Goal: Information Seeking & Learning: Learn about a topic

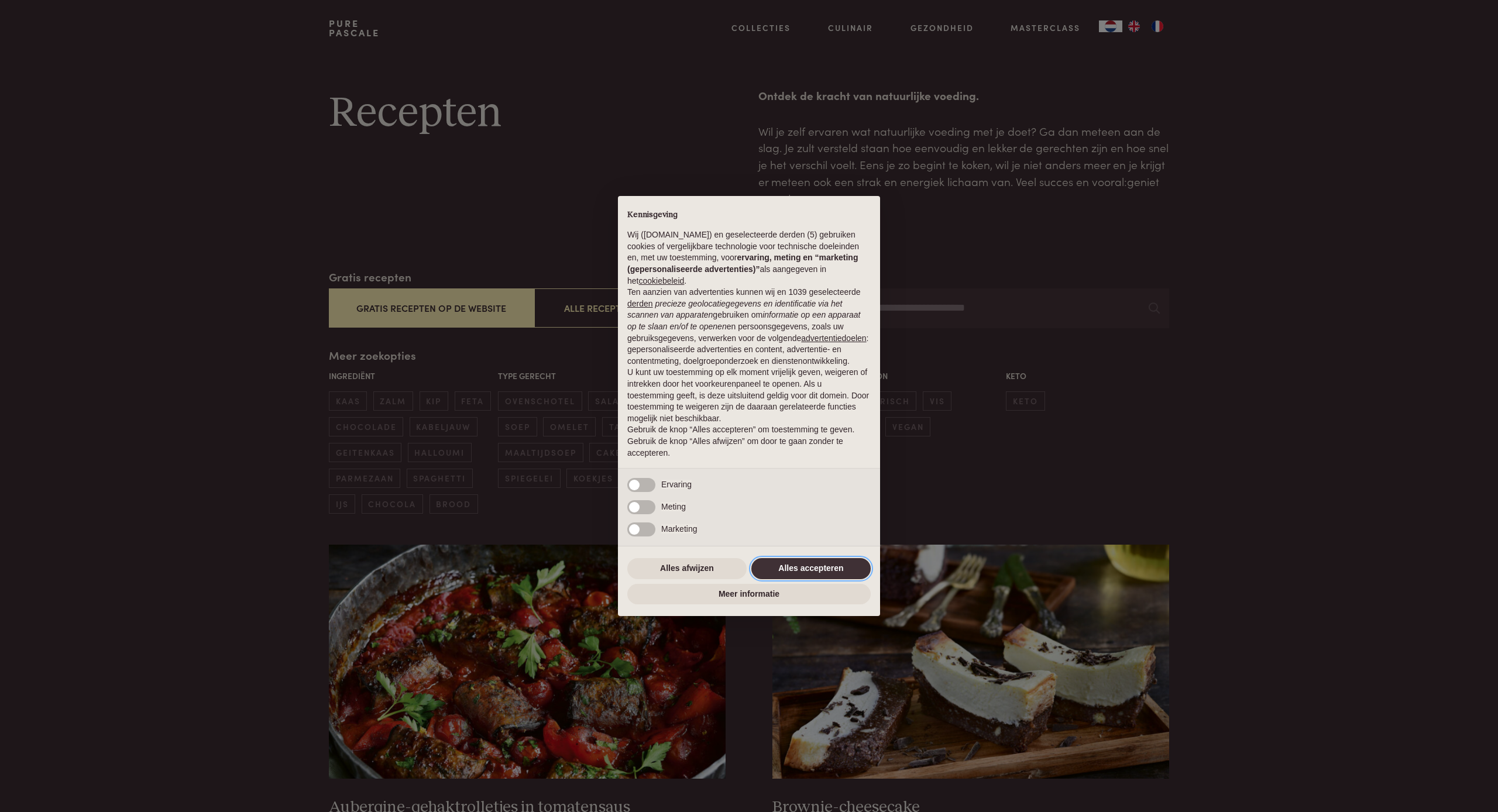
click at [834, 568] on button "Alles accepteren" at bounding box center [811, 569] width 119 height 21
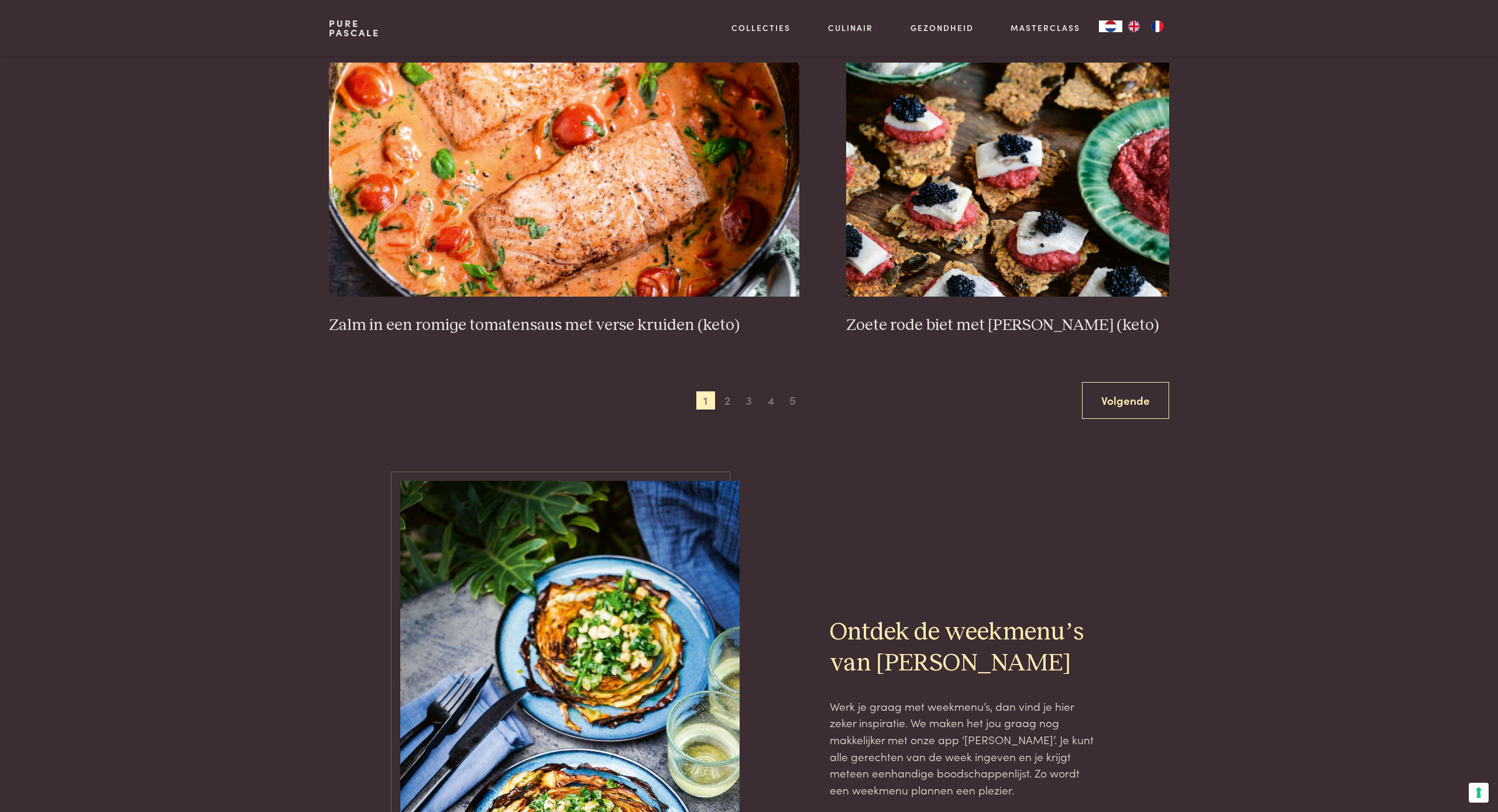
scroll to position [2162, 0]
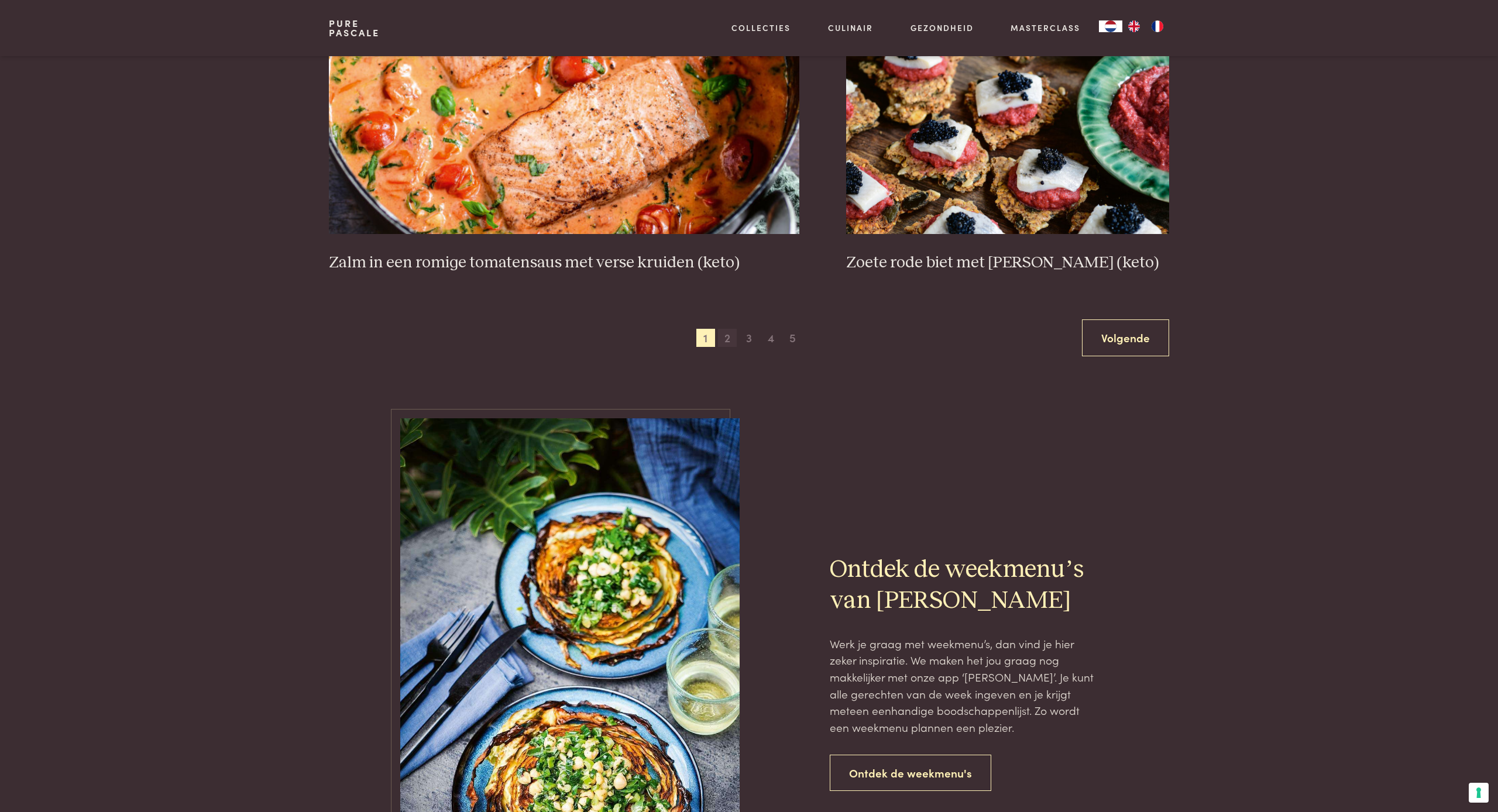
click at [727, 332] on span "2" at bounding box center [727, 338] width 19 height 19
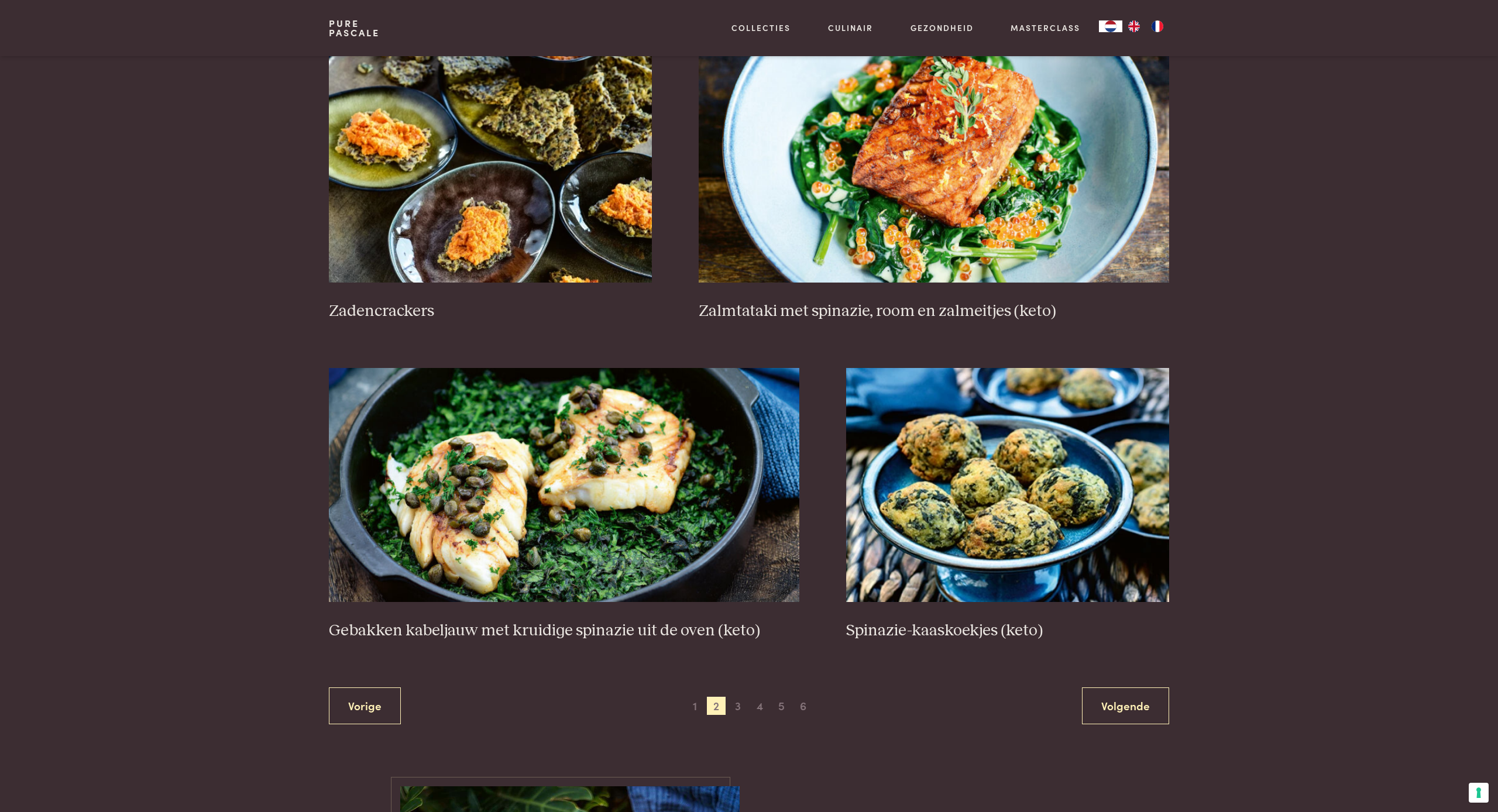
scroll to position [1812, 0]
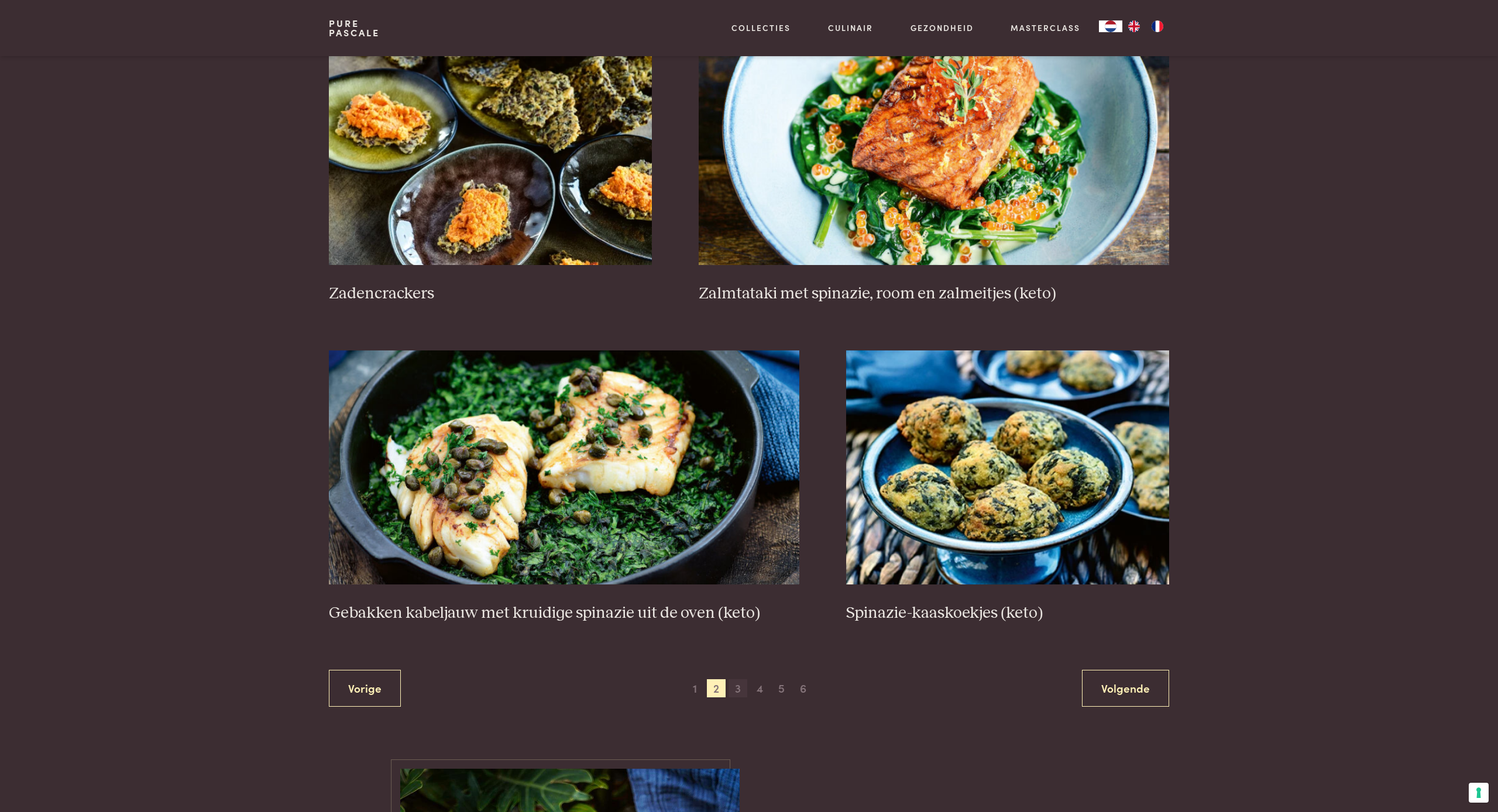
click at [737, 684] on span "3" at bounding box center [737, 688] width 19 height 19
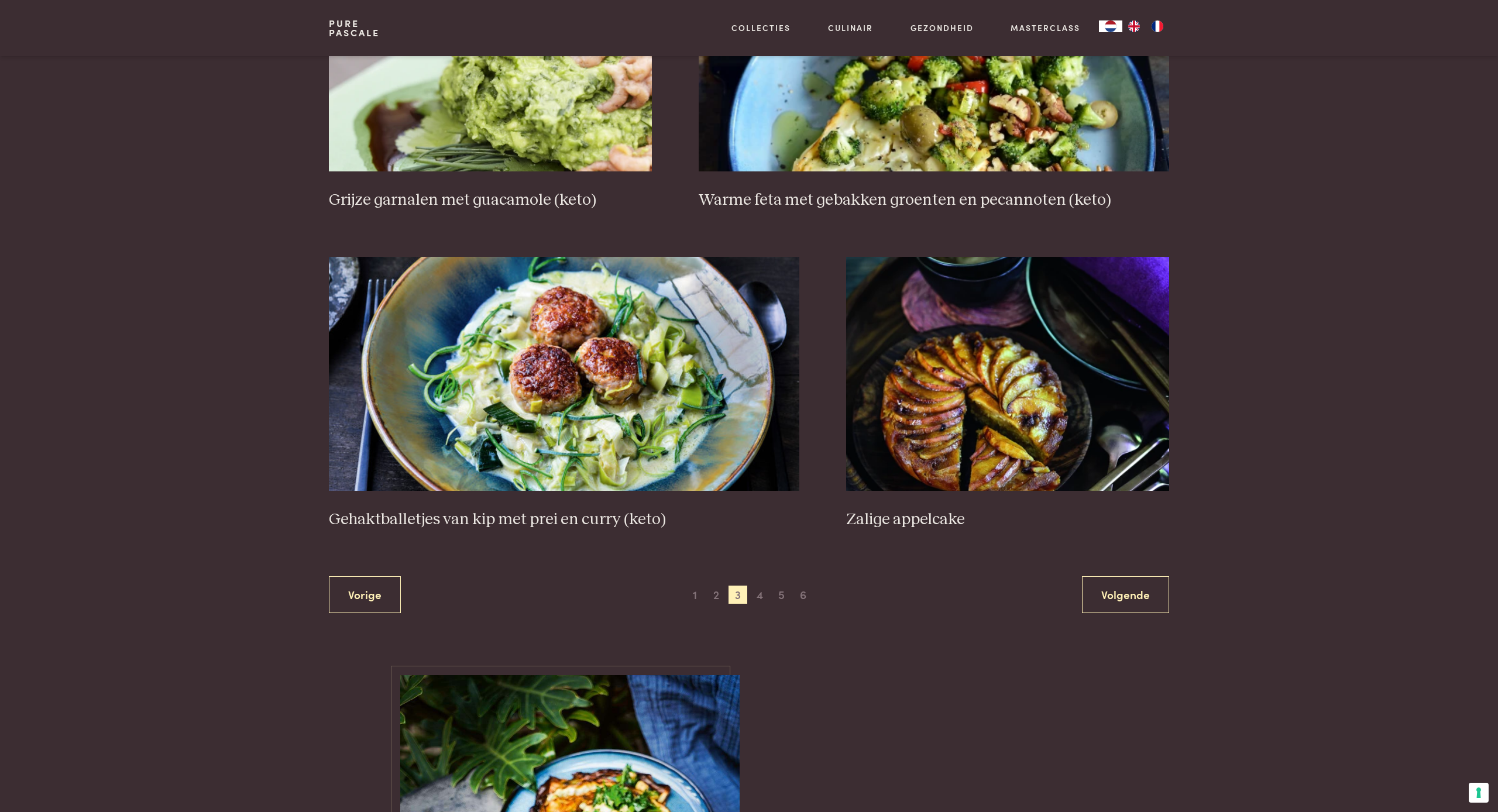
scroll to position [1998, 0]
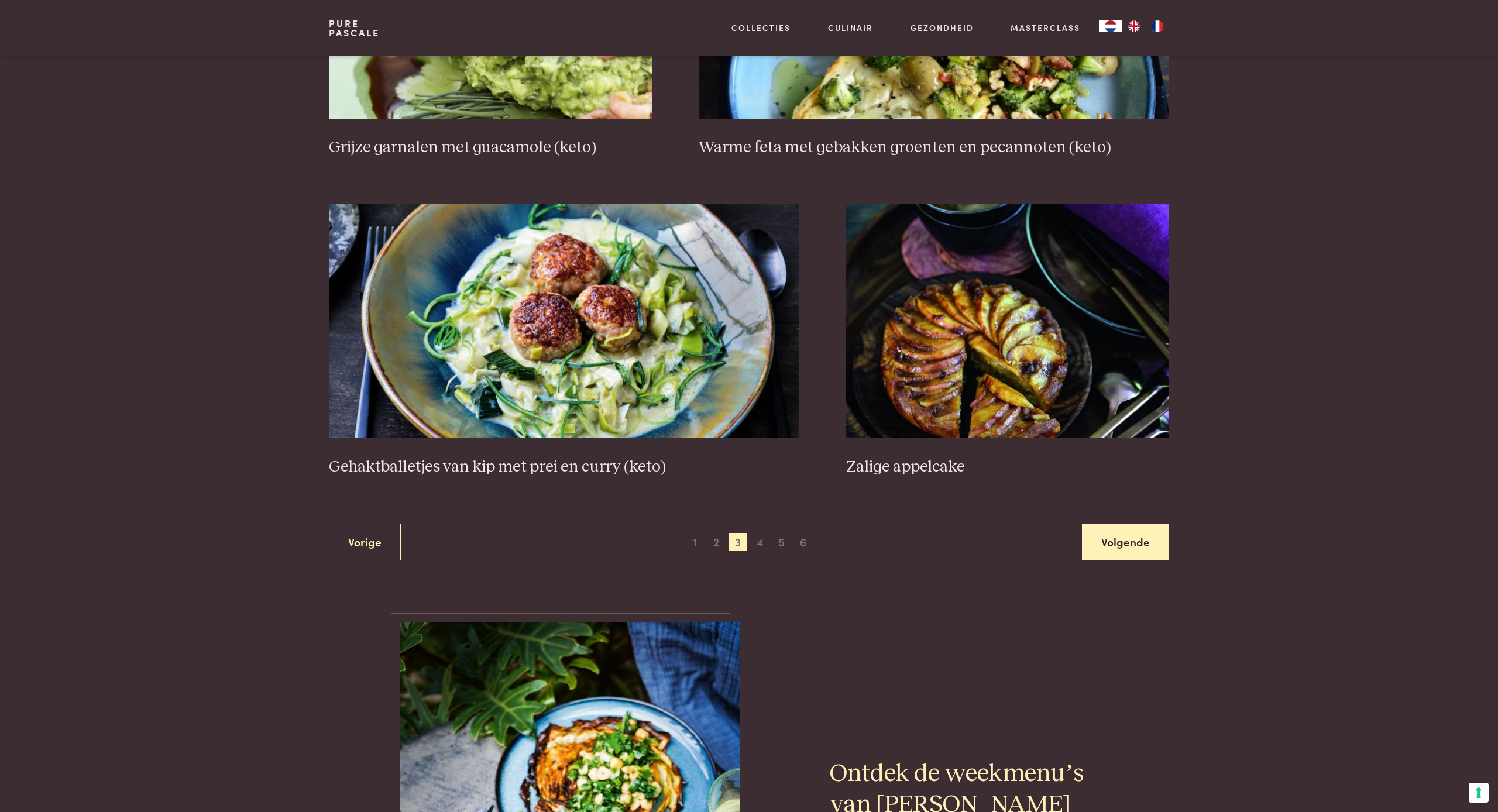
click at [1111, 528] on link "Volgende" at bounding box center [1125, 542] width 87 height 37
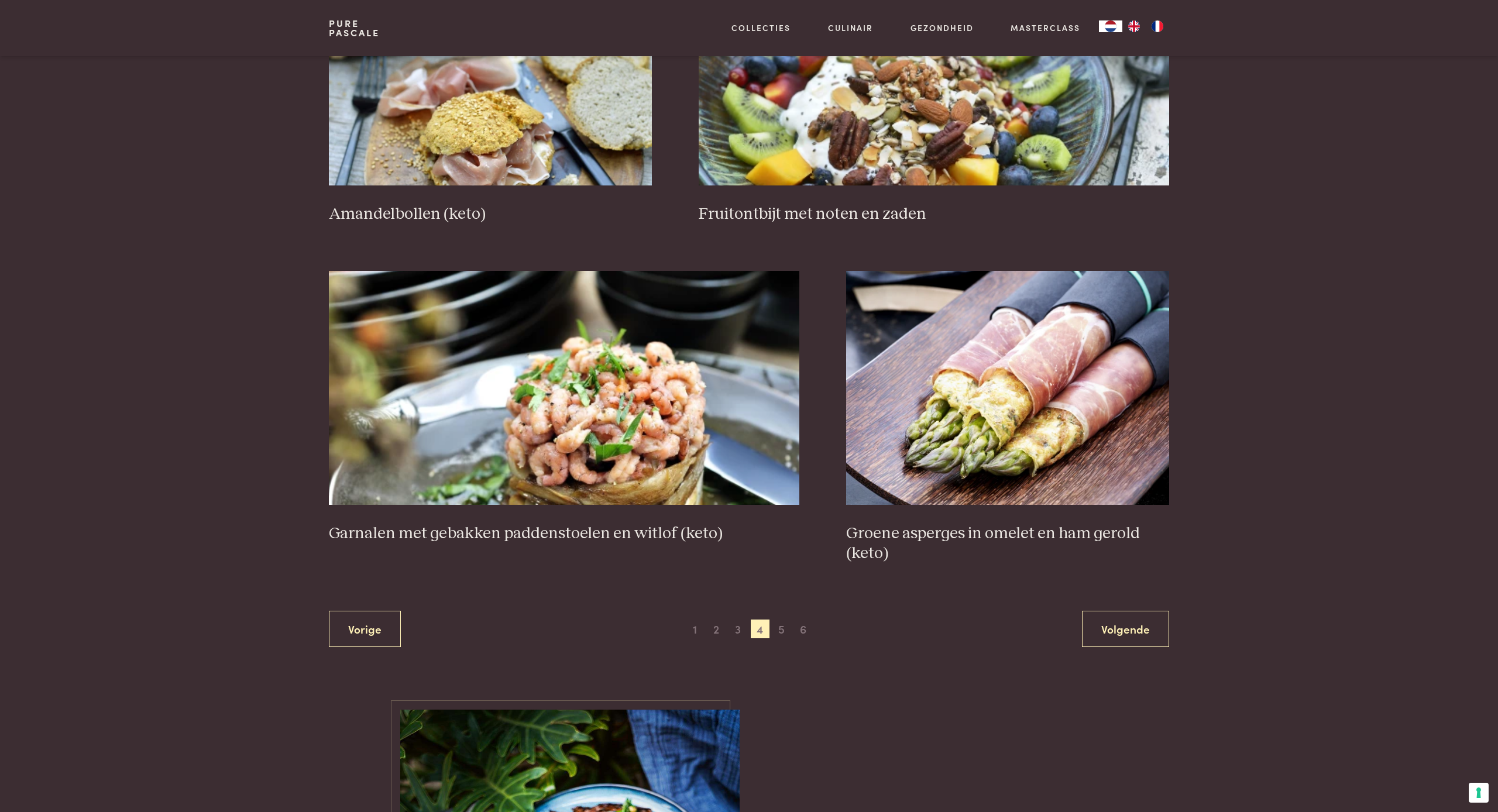
scroll to position [1893, 0]
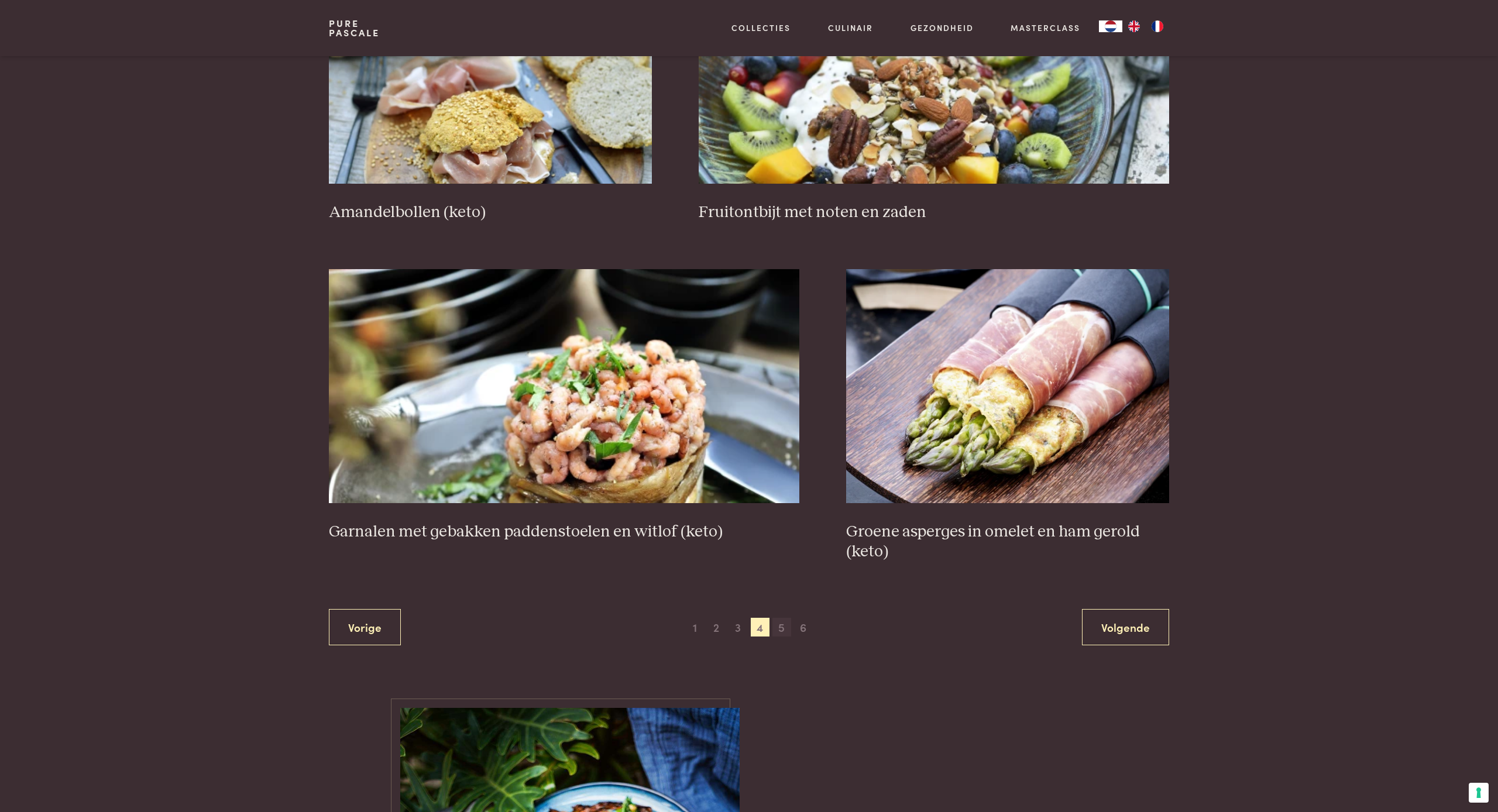
click at [781, 620] on span "5" at bounding box center [782, 626] width 19 height 19
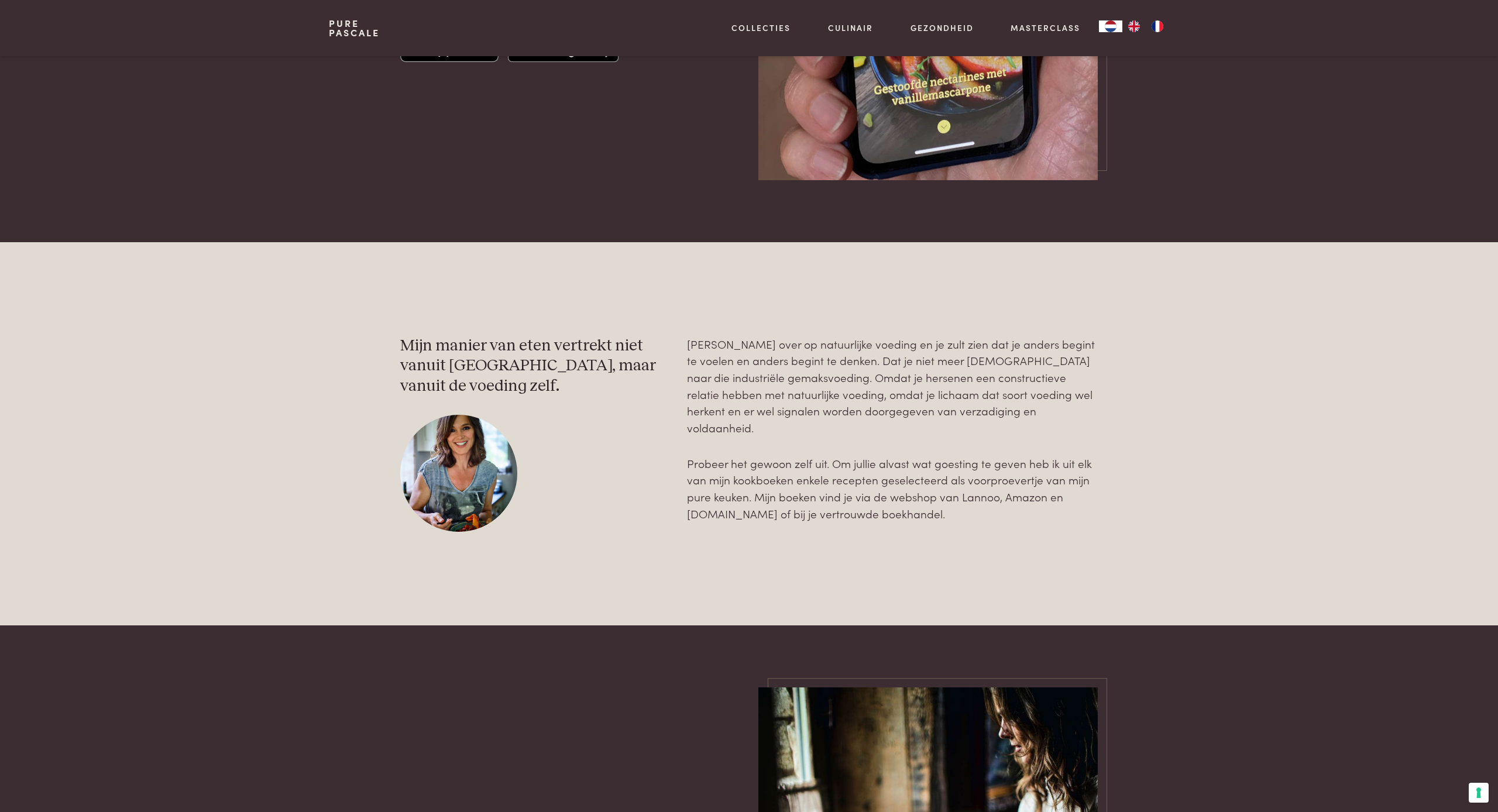
scroll to position [1890, 0]
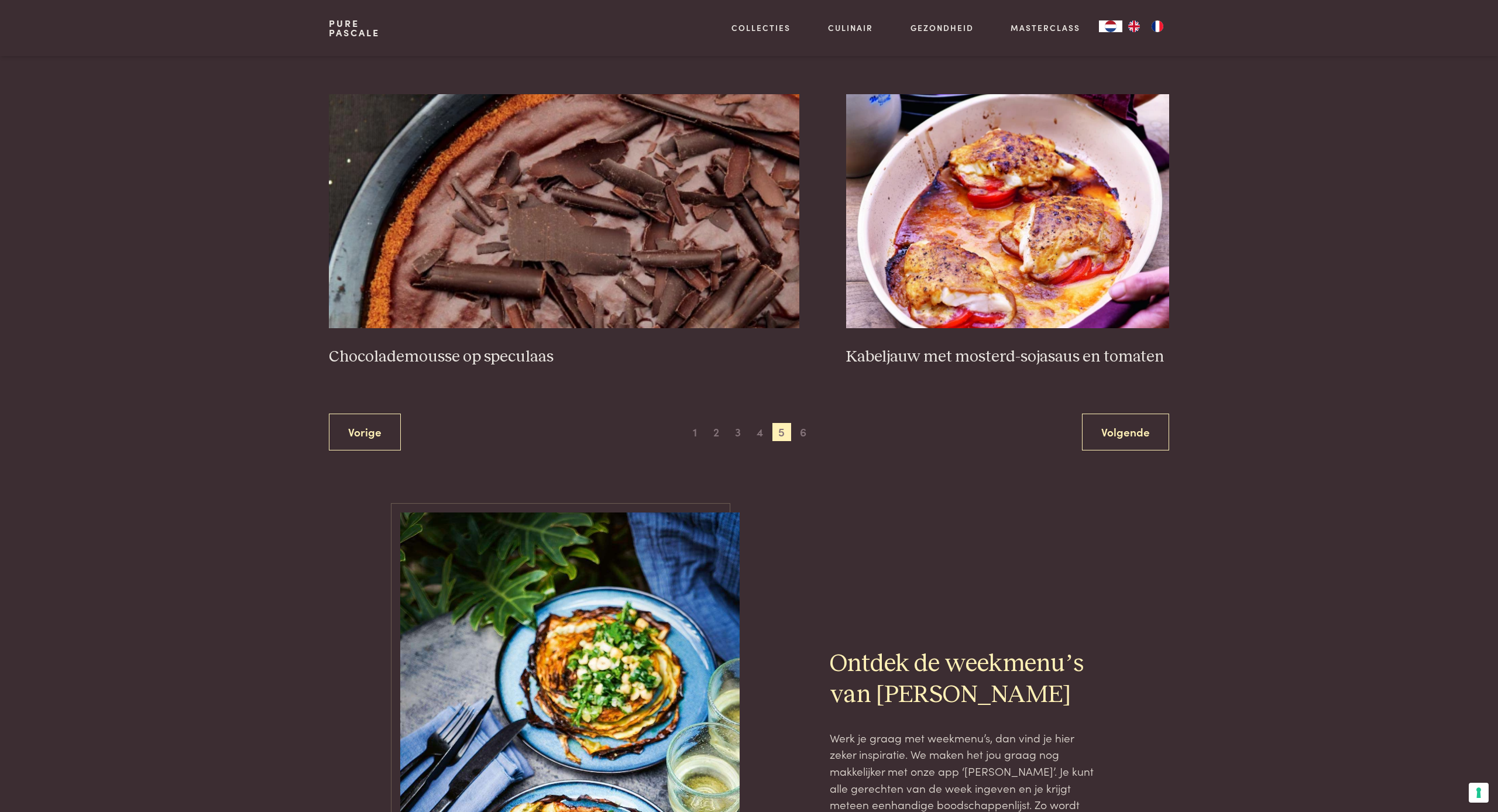
scroll to position [2078, 0]
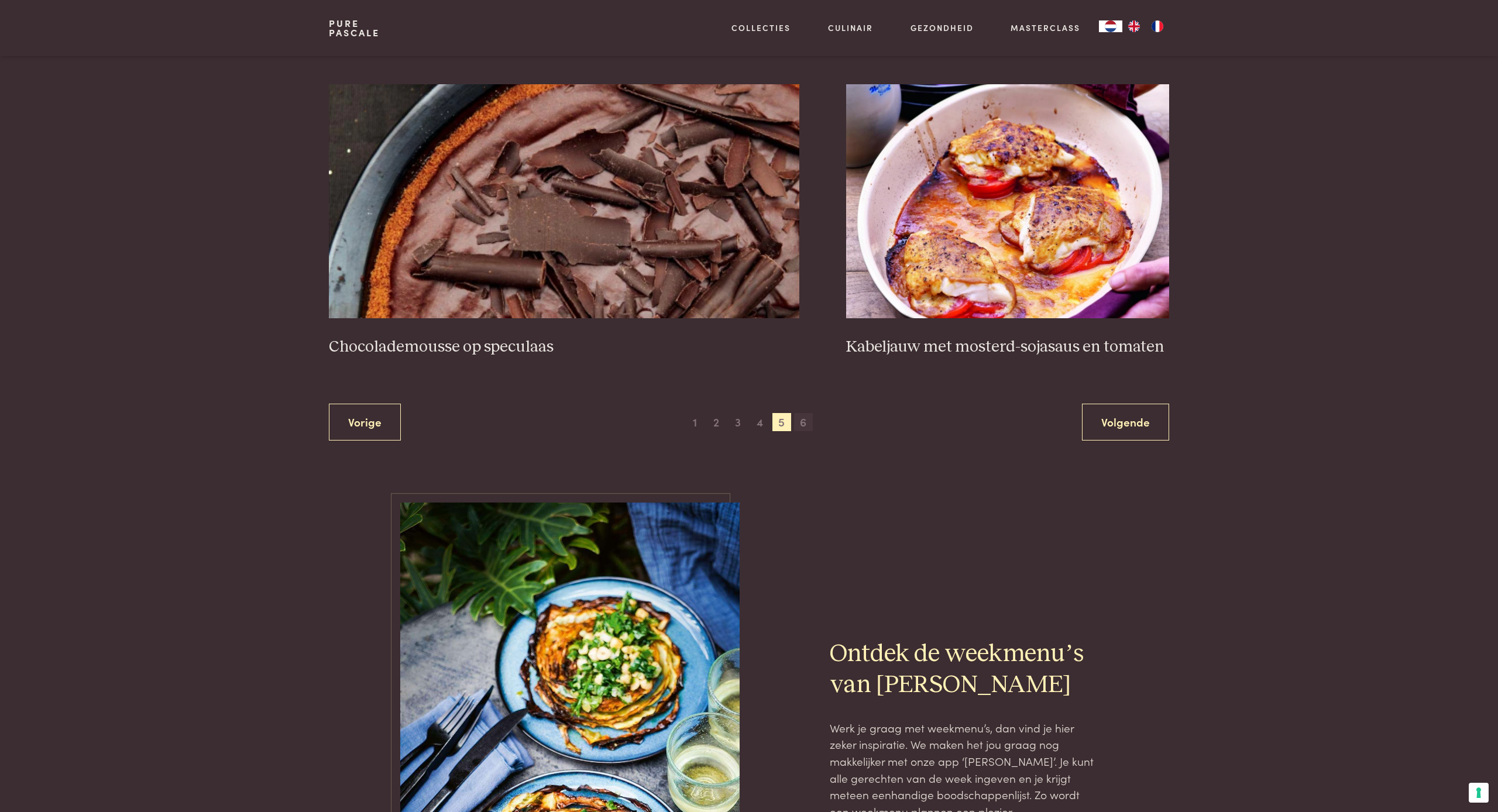
click at [806, 417] on span "6" at bounding box center [803, 422] width 19 height 19
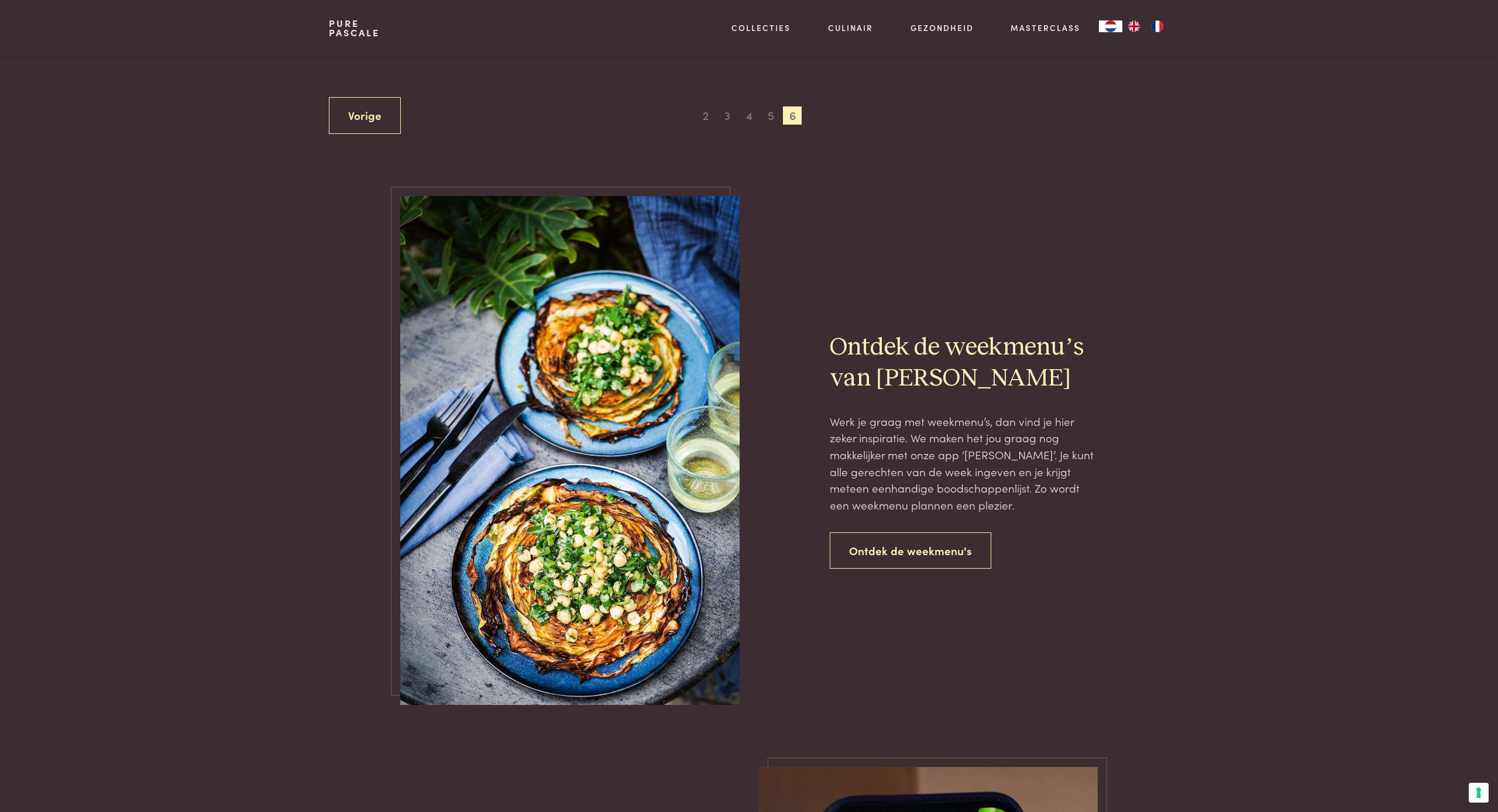
scroll to position [774, 0]
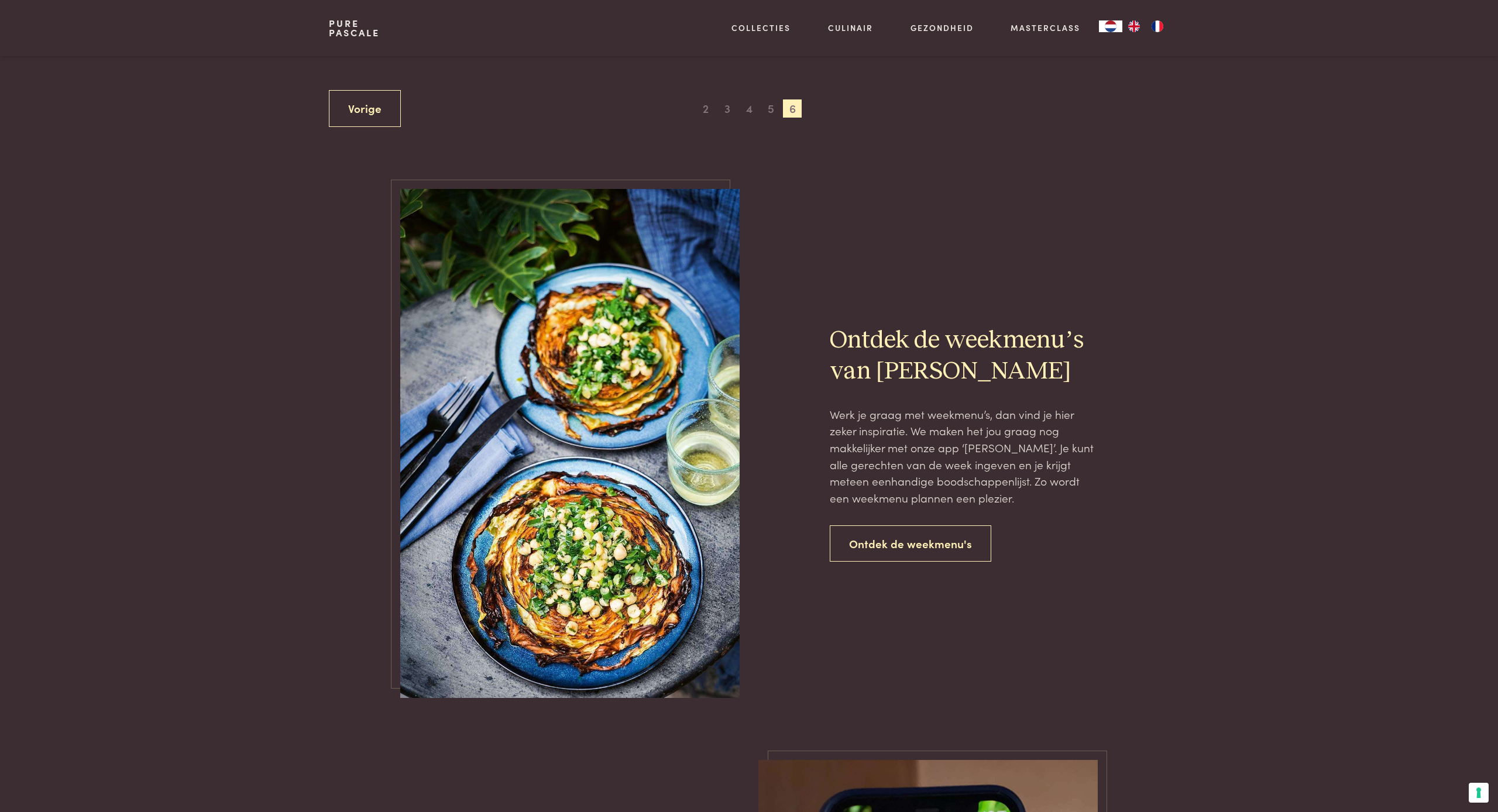
scroll to position [1582, 0]
